Goal: Task Accomplishment & Management: Manage account settings

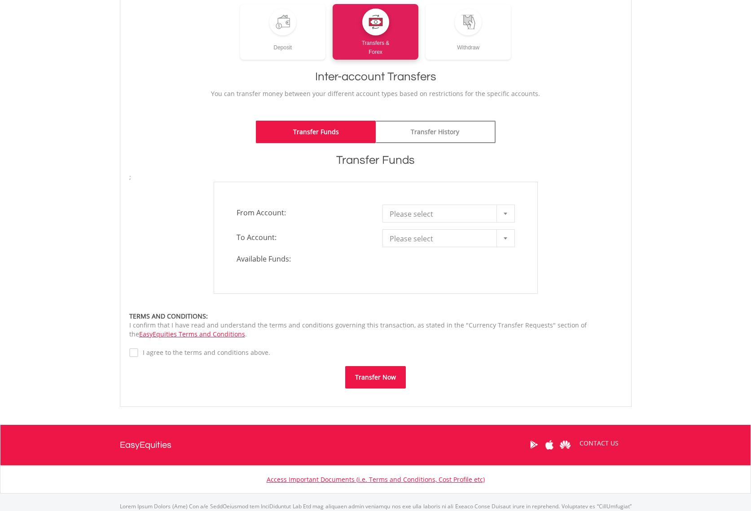
scroll to position [135, 0]
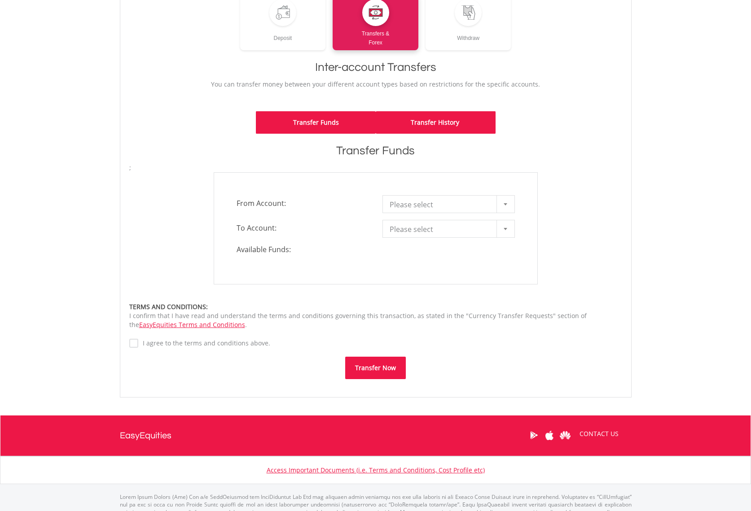
click at [441, 121] on link "Transfer History" at bounding box center [436, 122] width 120 height 22
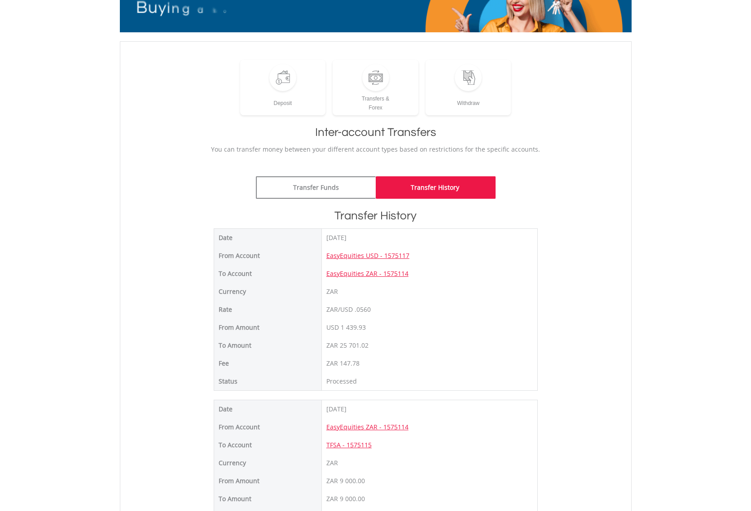
scroll to position [90, 0]
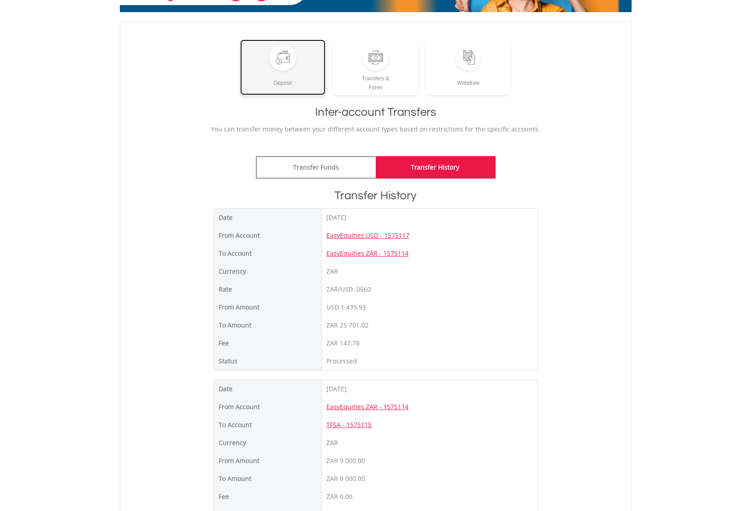
click at [280, 80] on div "Deposit" at bounding box center [283, 79] width 86 height 17
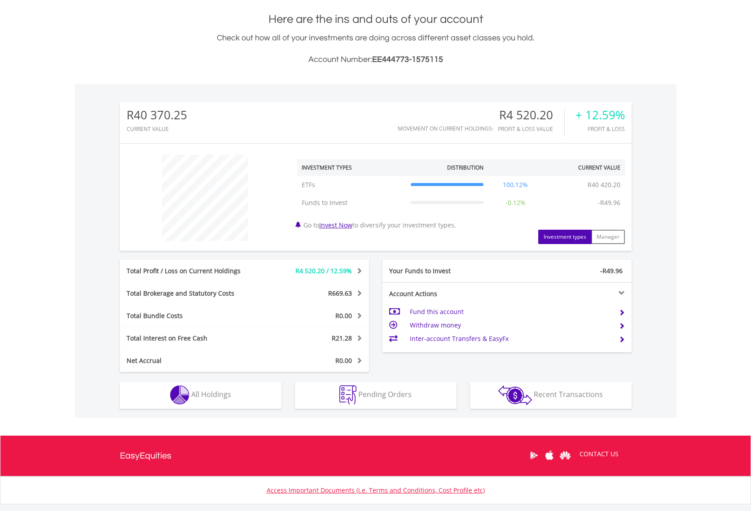
scroll to position [248, 0]
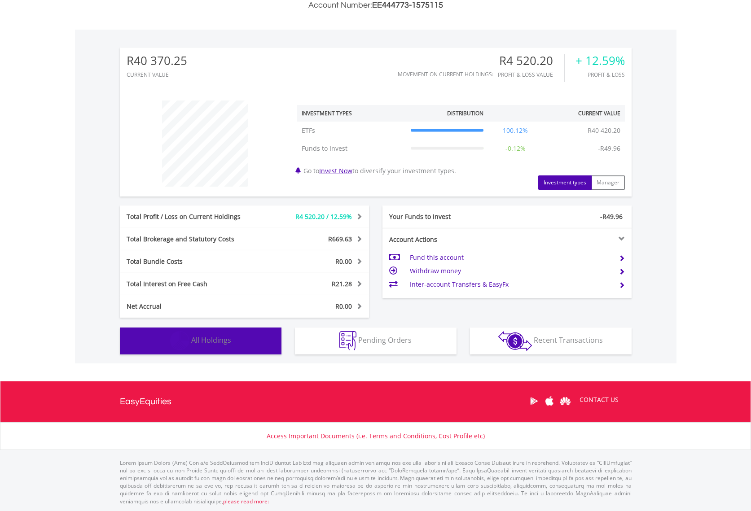
click at [209, 342] on span "All Holdings" at bounding box center [211, 340] width 40 height 10
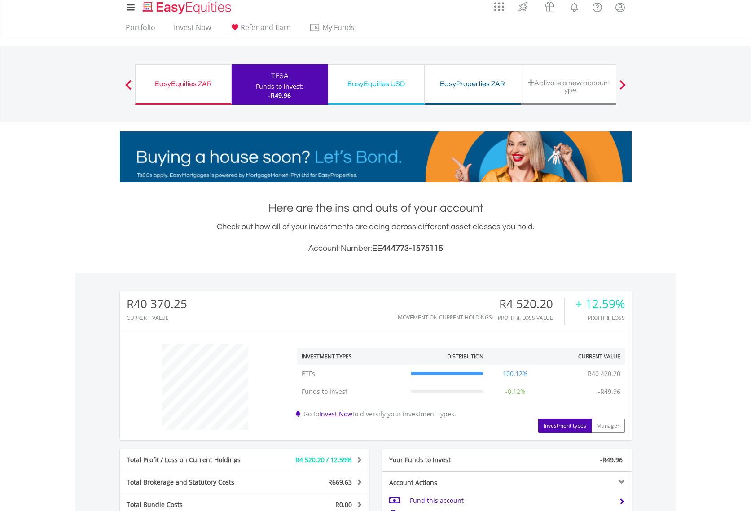
scroll to position [0, 0]
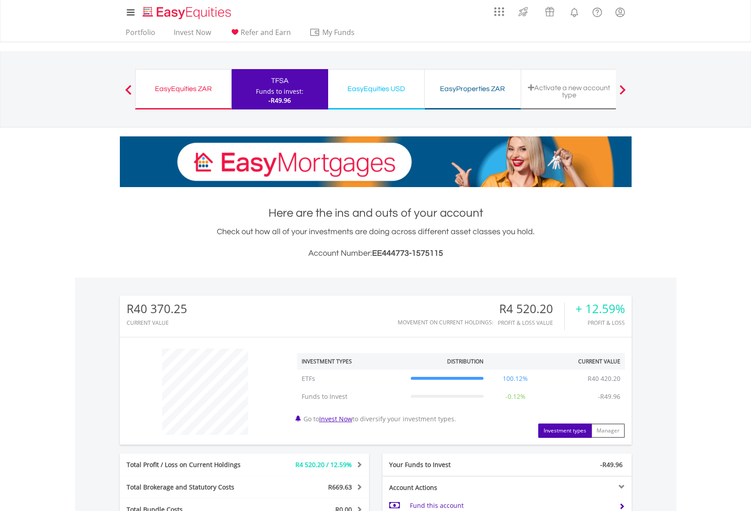
click at [384, 90] on div "EasyEquities USD" at bounding box center [375, 89] width 85 height 13
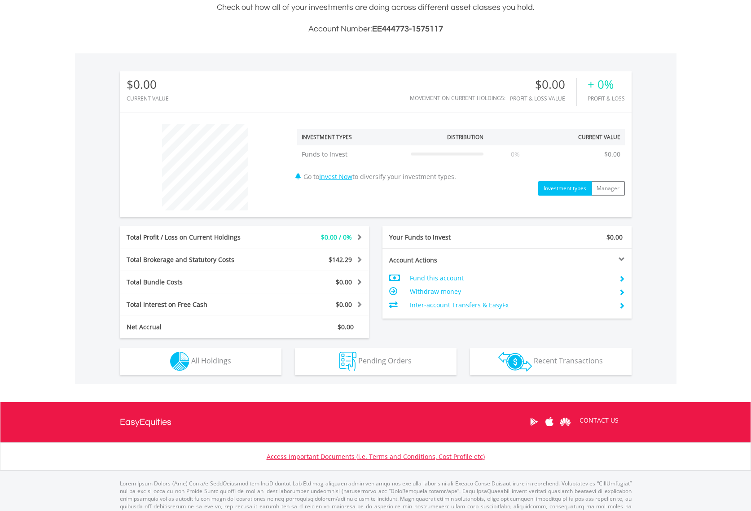
scroll to position [245, 0]
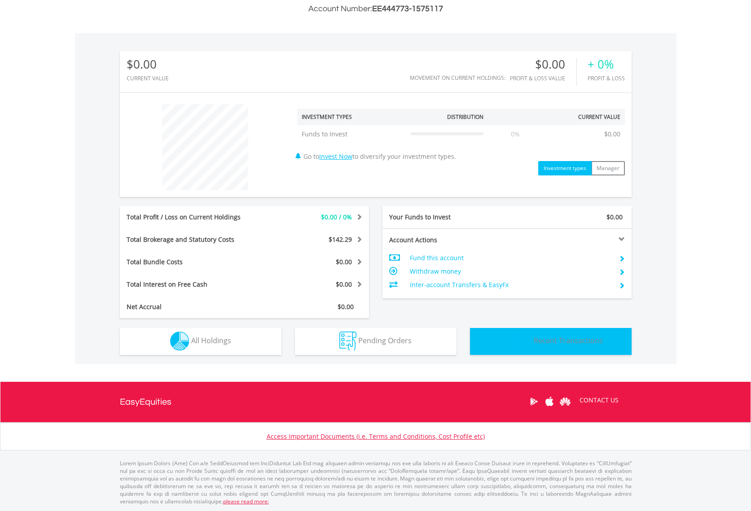
click at [562, 342] on span "Recent Transactions" at bounding box center [567, 341] width 69 height 10
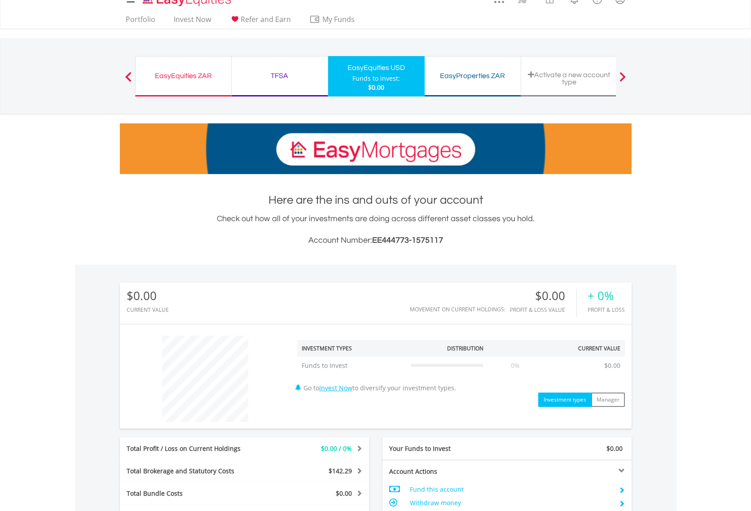
scroll to position [0, 0]
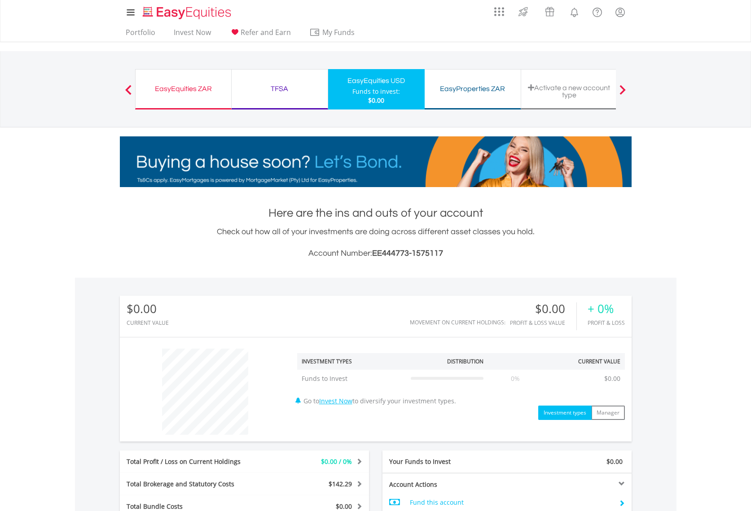
click at [461, 88] on div "EasyProperties ZAR" at bounding box center [472, 89] width 85 height 13
